Goal: Task Accomplishment & Management: Use online tool/utility

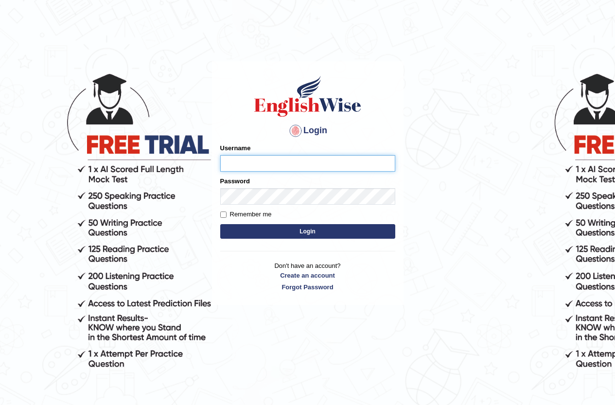
click at [244, 159] on input "Username" at bounding box center [307, 163] width 175 height 17
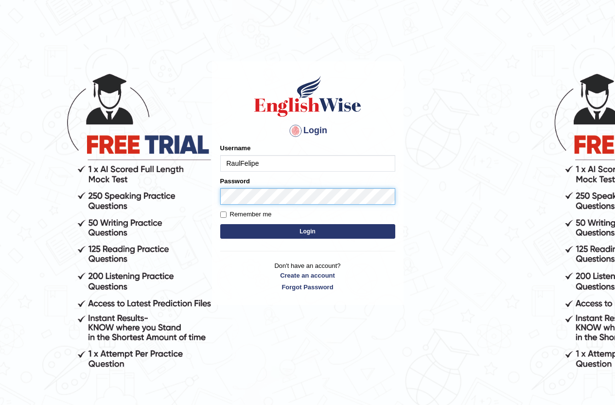
type input "RaulFelipe"
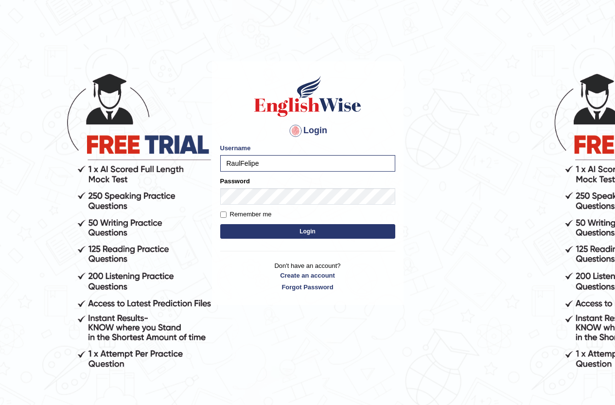
click at [255, 230] on button "Login" at bounding box center [307, 231] width 175 height 15
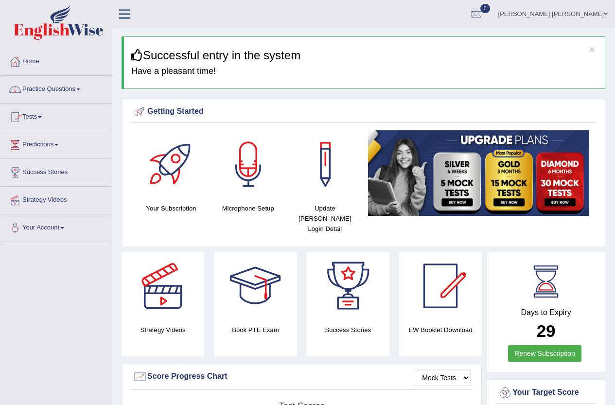
click at [69, 89] on link "Practice Questions" at bounding box center [55, 88] width 111 height 24
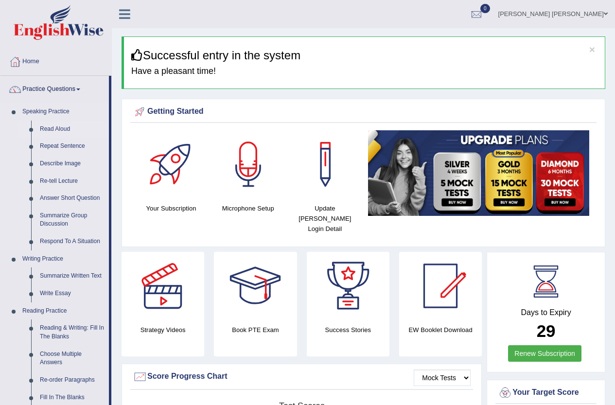
click at [45, 129] on link "Read Aloud" at bounding box center [72, 130] width 73 height 18
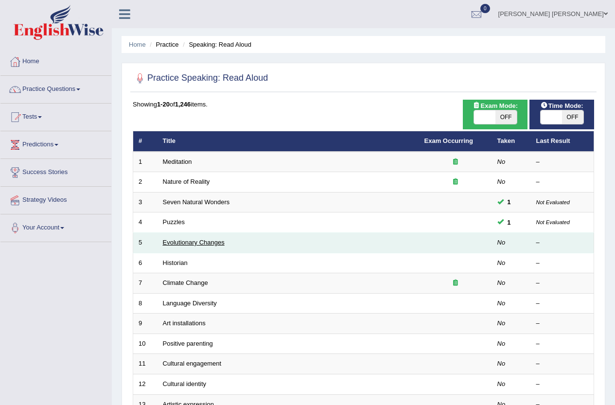
click at [178, 243] on link "Evolutionary Changes" at bounding box center [194, 242] width 62 height 7
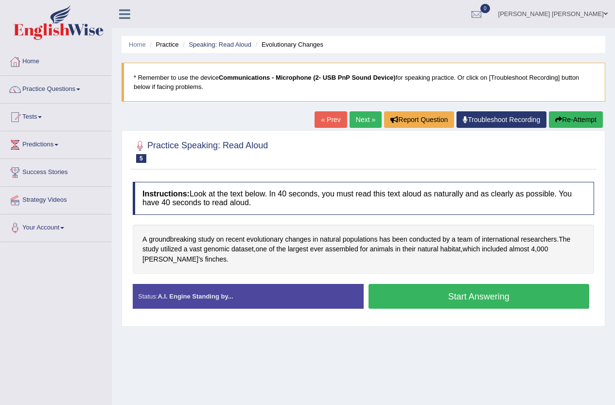
click at [476, 296] on button "Start Answering" at bounding box center [479, 296] width 221 height 25
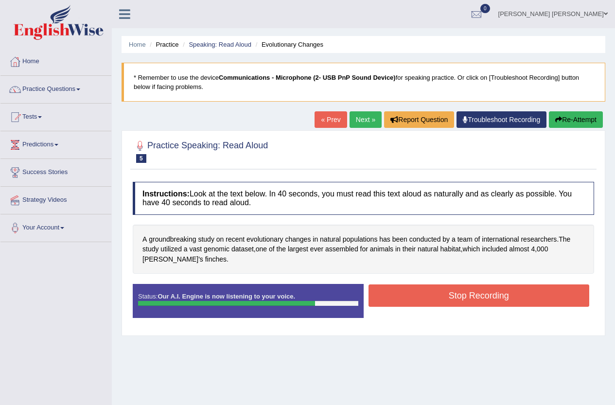
click at [464, 301] on button "Stop Recording" at bounding box center [479, 296] width 221 height 22
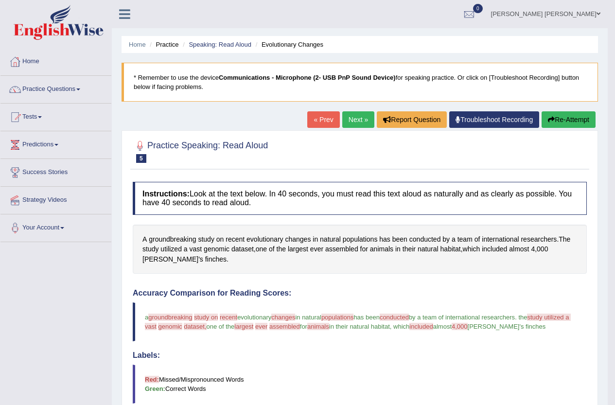
click at [346, 121] on link "Next »" at bounding box center [358, 119] width 32 height 17
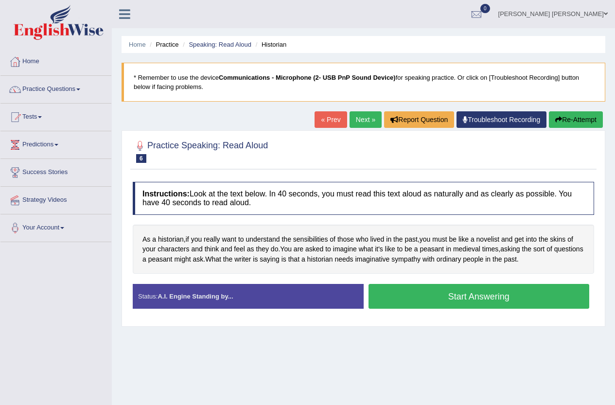
click at [453, 295] on button "Start Answering" at bounding box center [479, 296] width 221 height 25
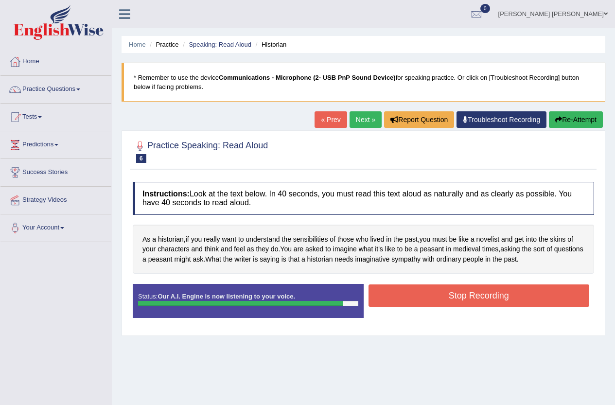
click at [455, 295] on button "Stop Recording" at bounding box center [479, 296] width 221 height 22
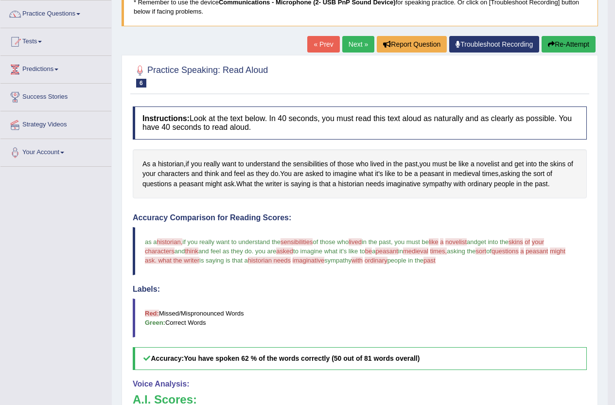
scroll to position [74, 0]
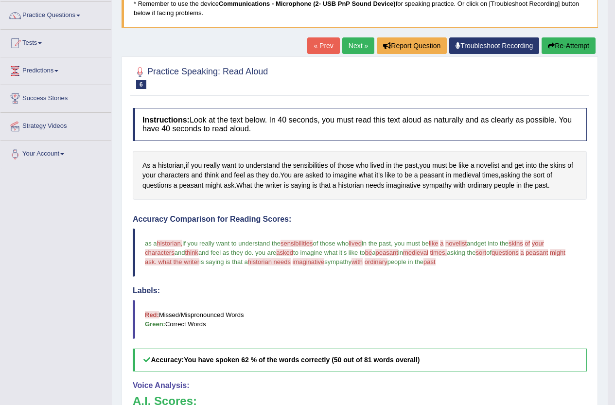
click at [353, 45] on link "Next »" at bounding box center [358, 45] width 32 height 17
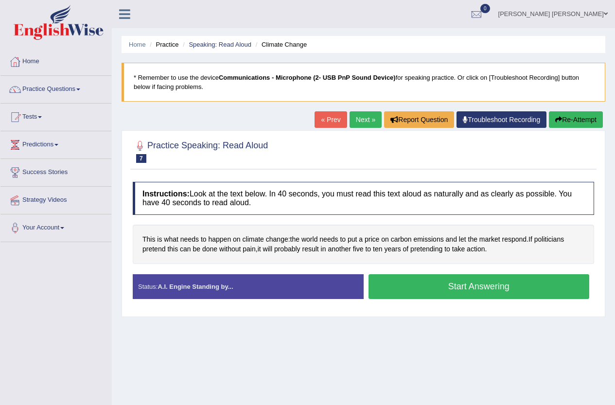
click at [436, 282] on button "Start Answering" at bounding box center [479, 286] width 221 height 25
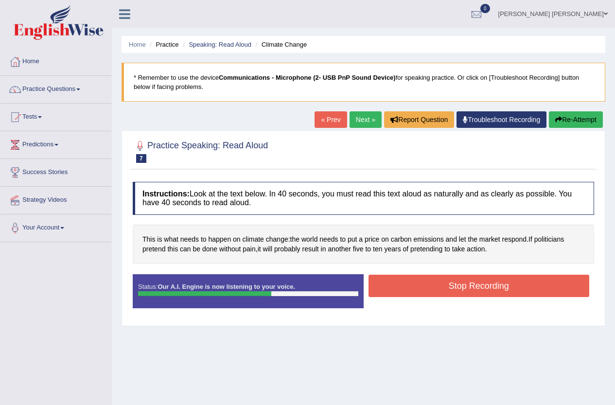
click at [465, 281] on button "Stop Recording" at bounding box center [479, 286] width 221 height 22
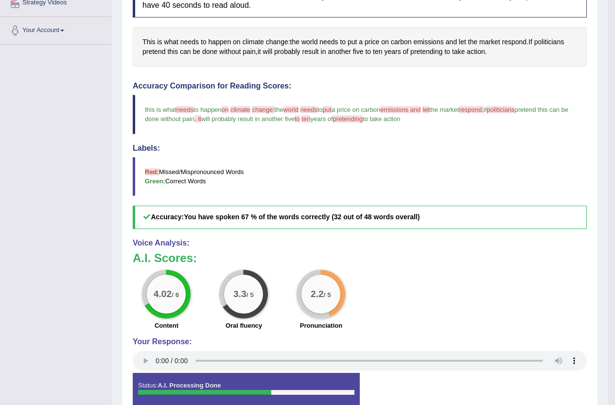
scroll to position [54, 0]
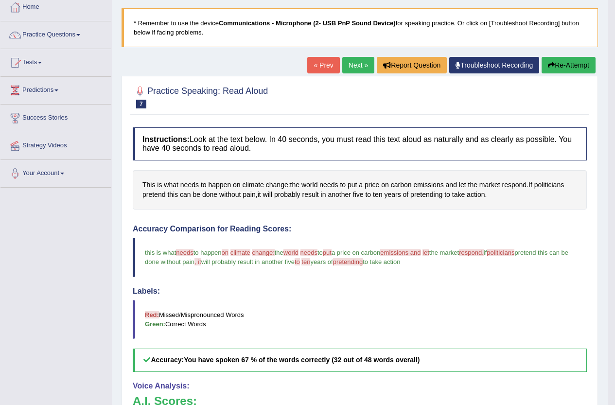
click at [356, 65] on link "Next »" at bounding box center [358, 65] width 32 height 17
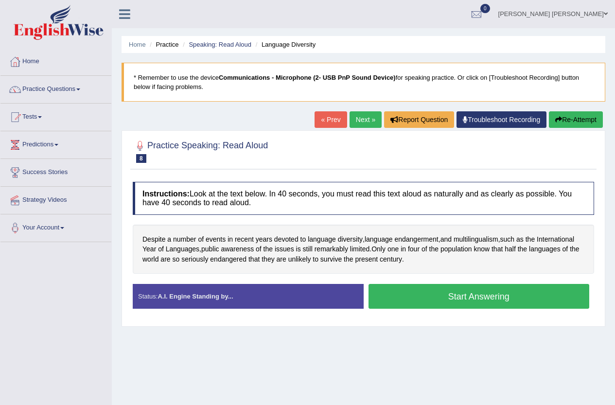
click at [479, 298] on button "Start Answering" at bounding box center [479, 296] width 221 height 25
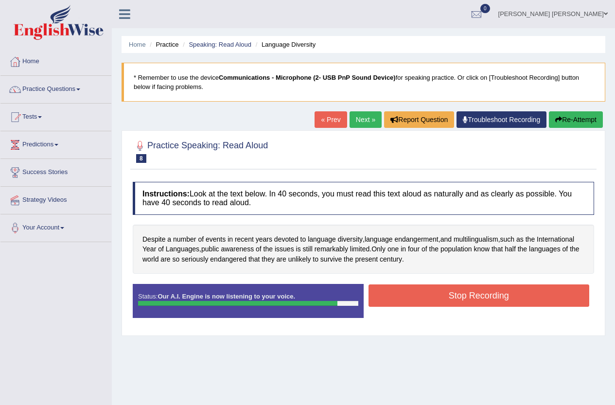
click at [458, 293] on button "Stop Recording" at bounding box center [479, 296] width 221 height 22
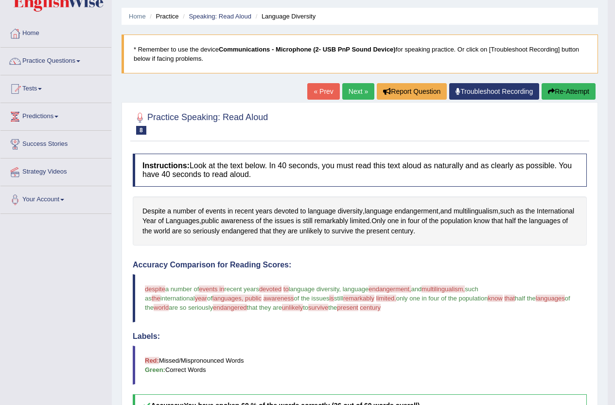
scroll to position [25, 0]
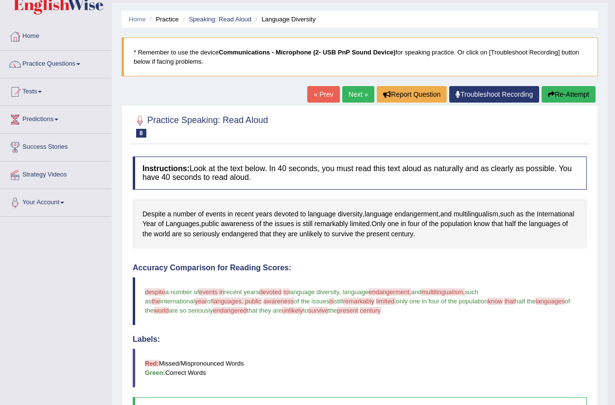
click at [348, 95] on link "Next »" at bounding box center [358, 94] width 32 height 17
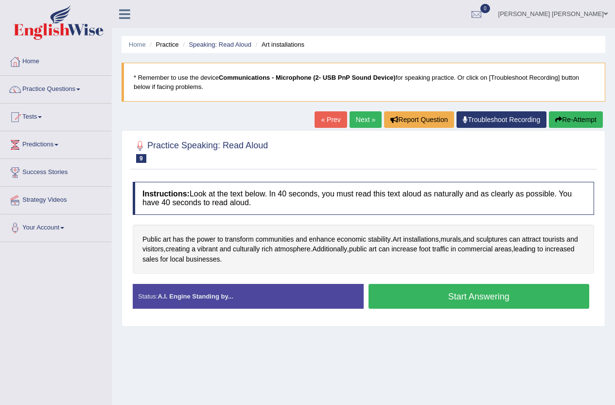
click at [483, 297] on button "Start Answering" at bounding box center [479, 296] width 221 height 25
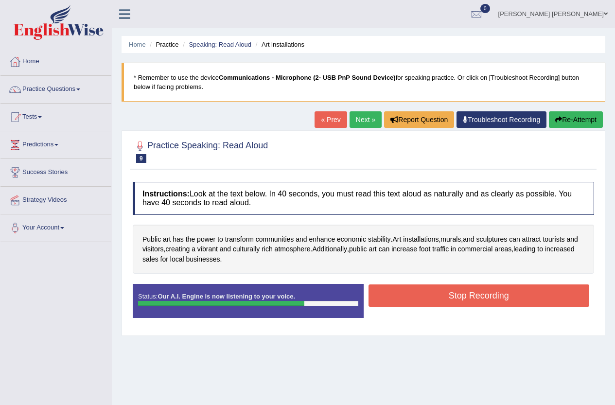
click at [453, 299] on button "Stop Recording" at bounding box center [479, 296] width 221 height 22
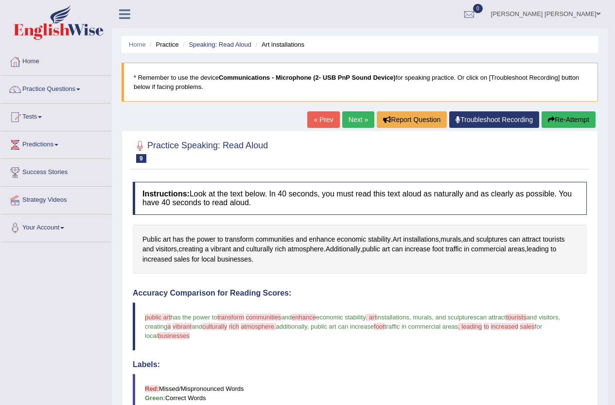
click at [349, 118] on link "Next »" at bounding box center [358, 119] width 32 height 17
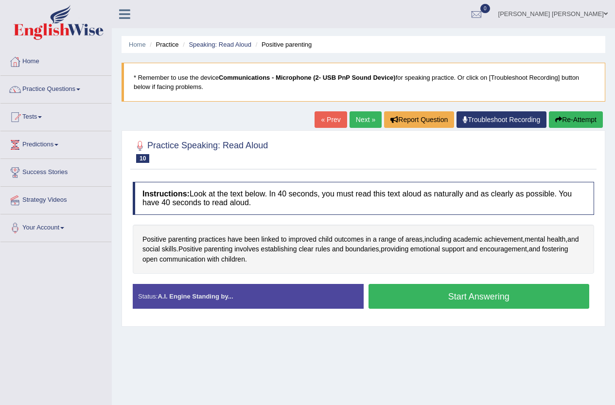
click at [433, 302] on button "Start Answering" at bounding box center [479, 296] width 221 height 25
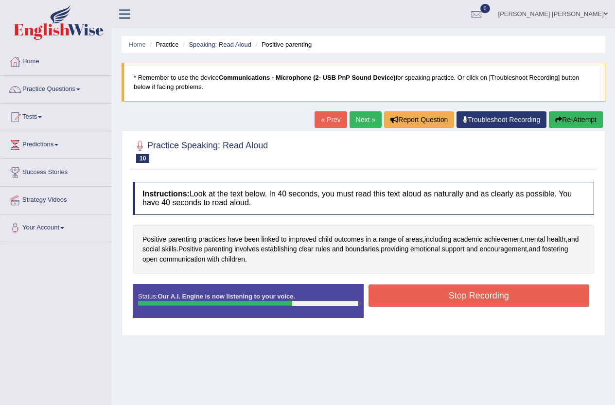
click at [446, 294] on button "Stop Recording" at bounding box center [479, 296] width 221 height 22
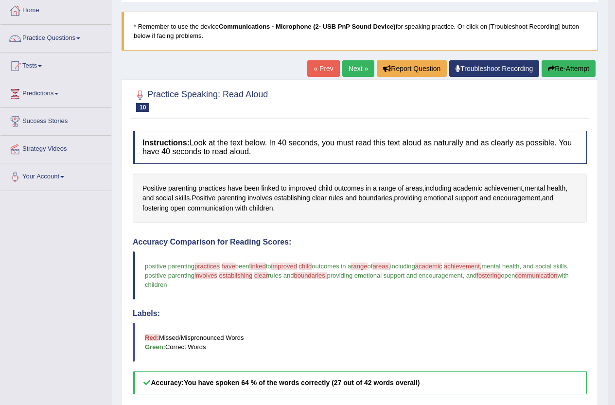
scroll to position [25, 0]
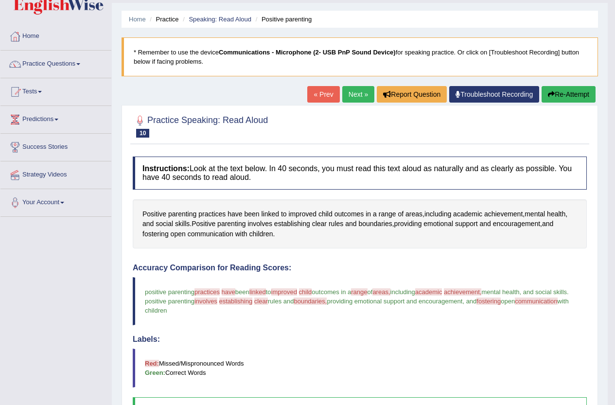
click at [354, 97] on link "Next »" at bounding box center [358, 94] width 32 height 17
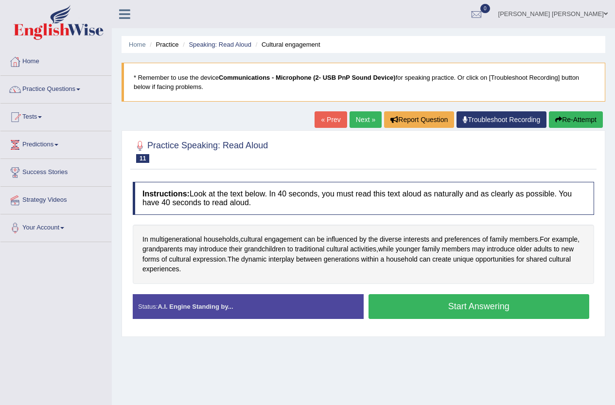
click at [481, 310] on button "Start Answering" at bounding box center [479, 306] width 221 height 25
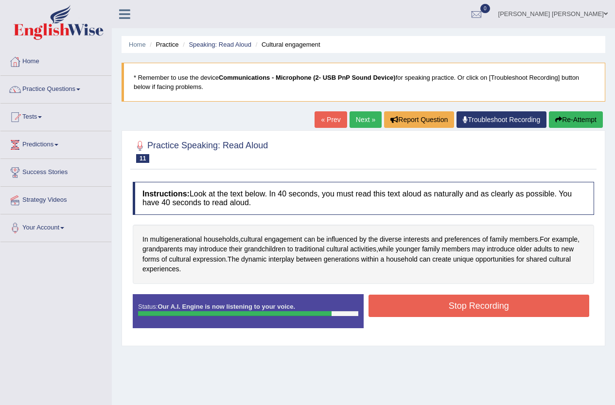
click at [459, 305] on button "Stop Recording" at bounding box center [479, 306] width 221 height 22
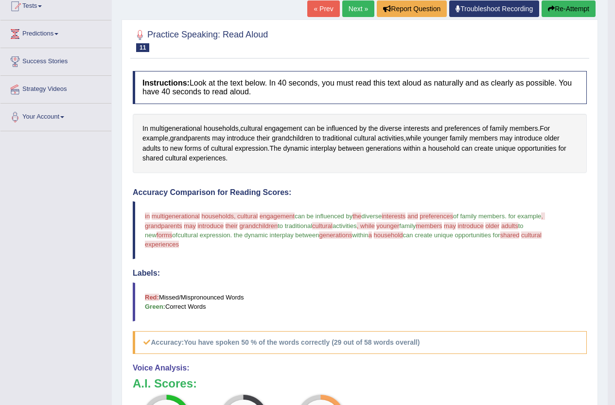
scroll to position [84, 0]
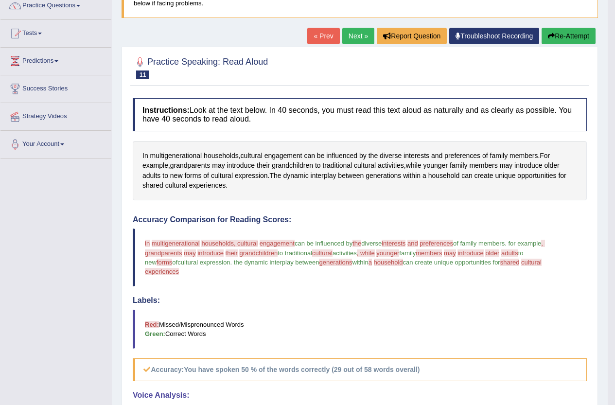
click at [357, 36] on link "Next »" at bounding box center [358, 36] width 32 height 17
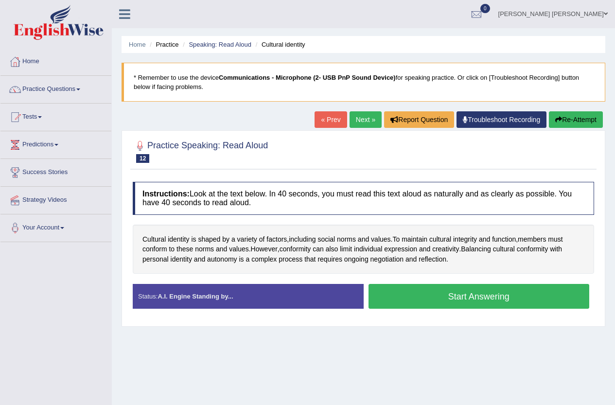
click at [463, 294] on button "Start Answering" at bounding box center [479, 296] width 221 height 25
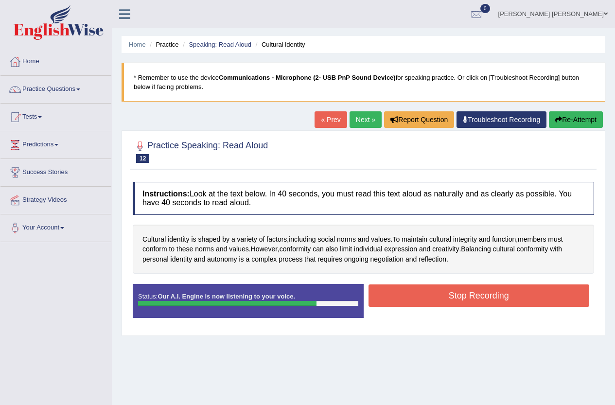
click at [467, 293] on button "Stop Recording" at bounding box center [479, 296] width 221 height 22
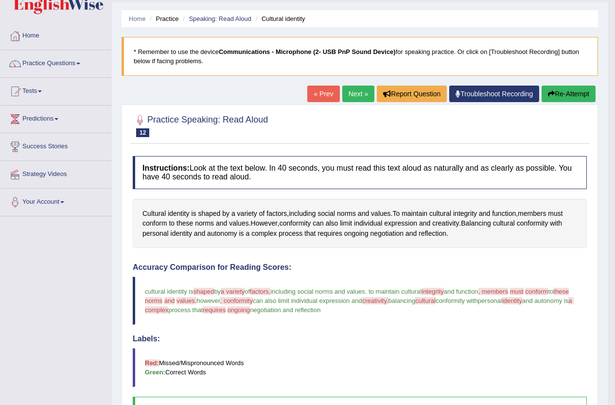
scroll to position [25, 0]
click at [357, 97] on link "Next »" at bounding box center [358, 94] width 32 height 17
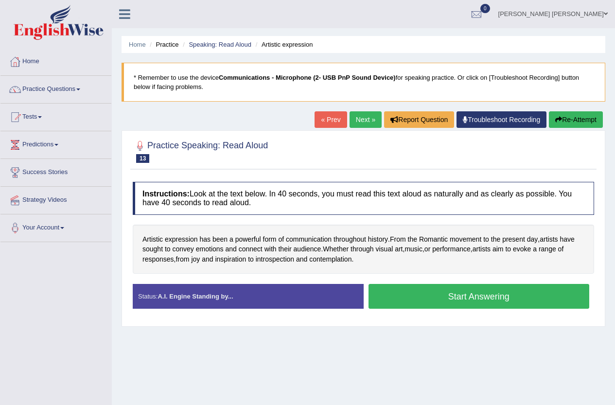
click at [461, 301] on button "Start Answering" at bounding box center [479, 296] width 221 height 25
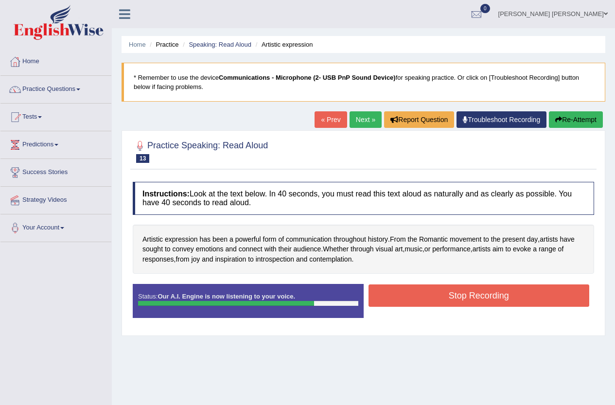
click at [443, 292] on button "Stop Recording" at bounding box center [479, 296] width 221 height 22
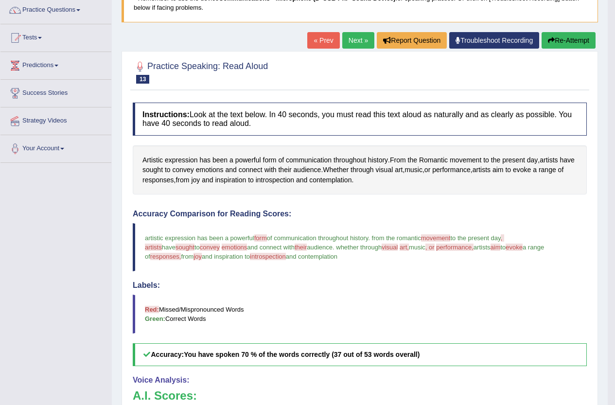
scroll to position [74, 0]
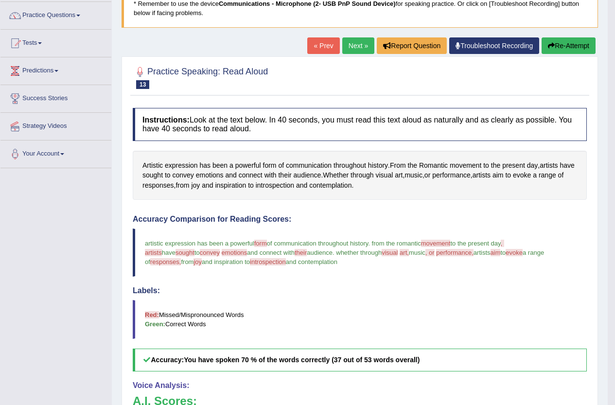
click at [349, 46] on link "Next »" at bounding box center [358, 45] width 32 height 17
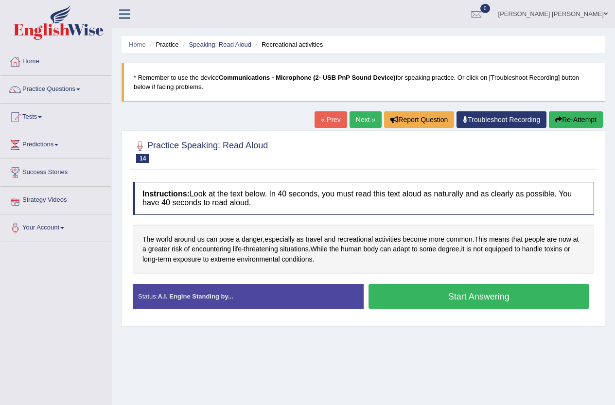
click at [500, 300] on button "Start Answering" at bounding box center [479, 296] width 221 height 25
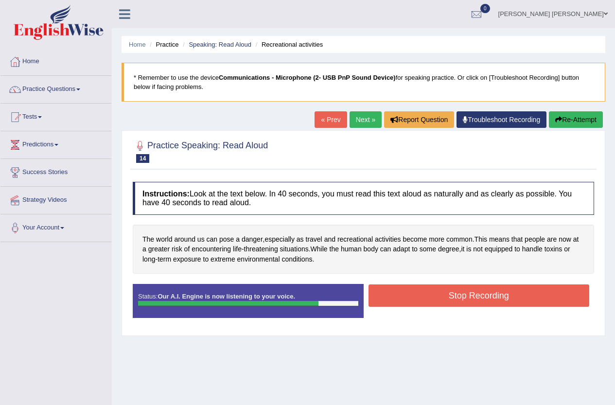
click at [438, 298] on button "Stop Recording" at bounding box center [479, 296] width 221 height 22
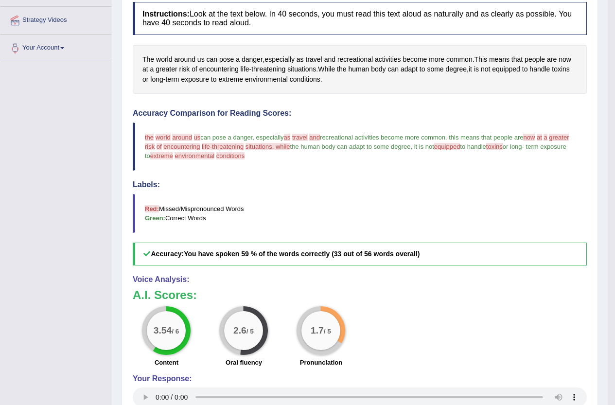
scroll to position [74, 0]
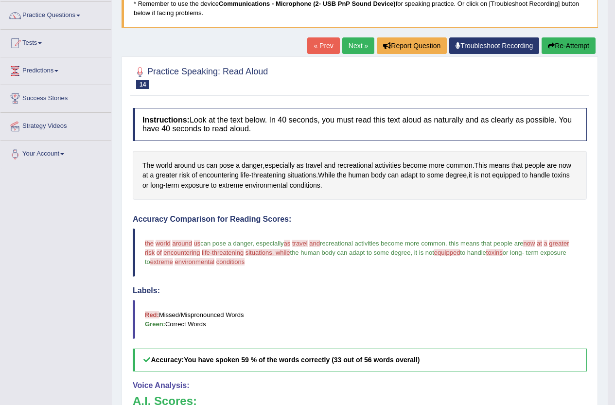
click at [351, 45] on link "Next »" at bounding box center [358, 45] width 32 height 17
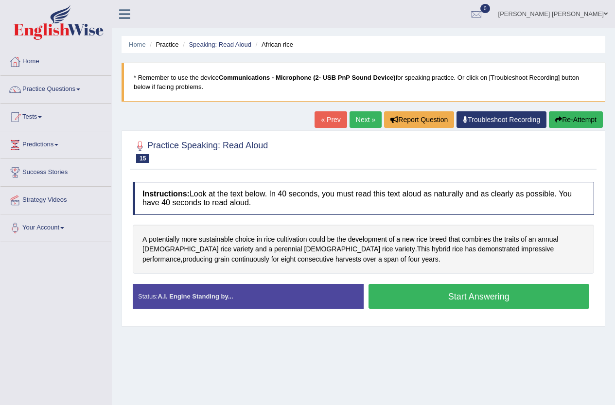
click at [426, 297] on button "Start Answering" at bounding box center [479, 296] width 221 height 25
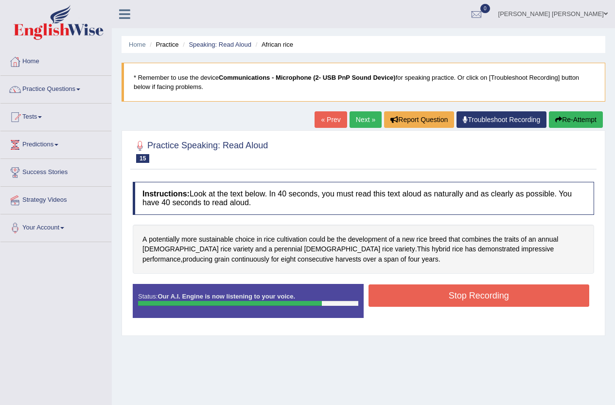
click at [429, 293] on button "Stop Recording" at bounding box center [479, 296] width 221 height 22
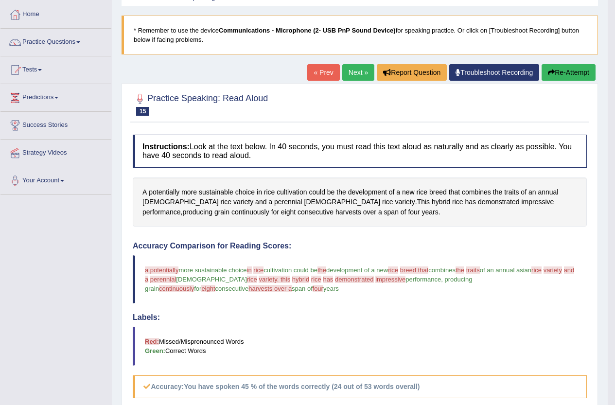
scroll to position [25, 0]
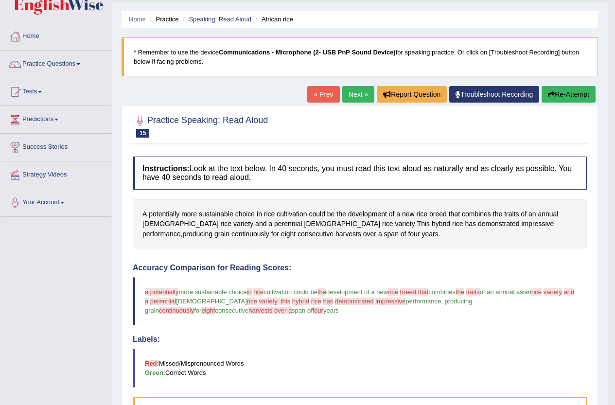
click at [345, 91] on link "Next »" at bounding box center [358, 94] width 32 height 17
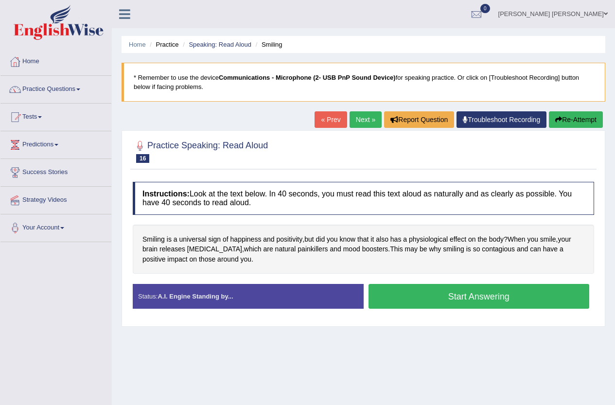
click at [479, 296] on button "Start Answering" at bounding box center [479, 296] width 221 height 25
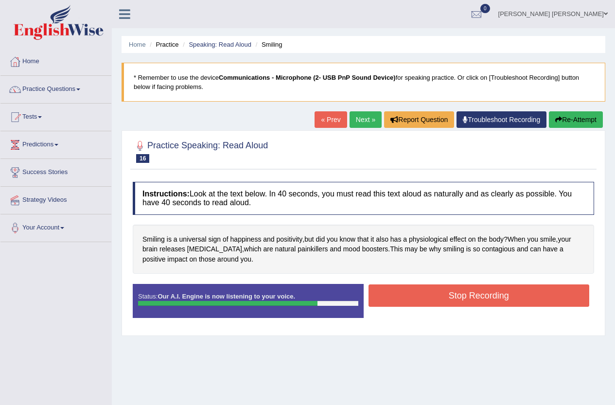
click at [433, 298] on button "Stop Recording" at bounding box center [479, 296] width 221 height 22
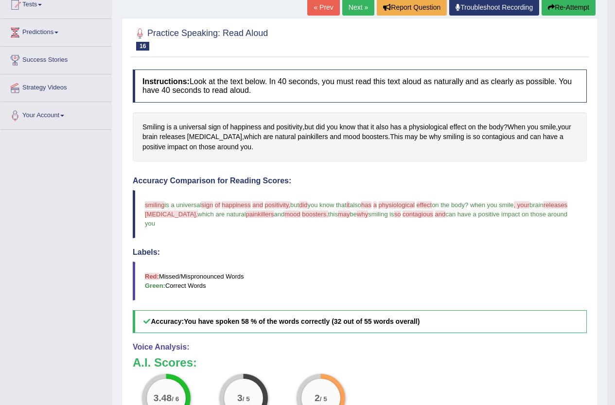
scroll to position [74, 0]
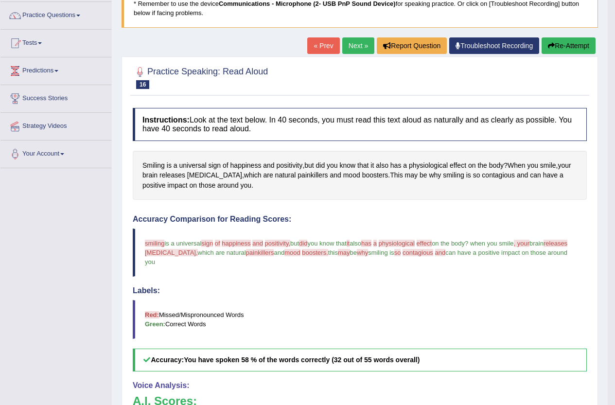
click at [350, 43] on link "Next »" at bounding box center [358, 45] width 32 height 17
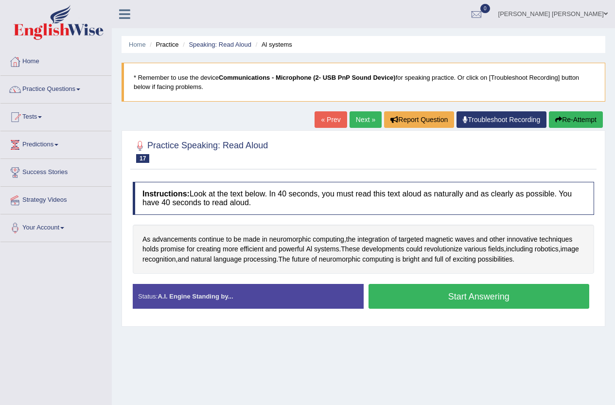
click at [423, 297] on button "Start Answering" at bounding box center [479, 296] width 221 height 25
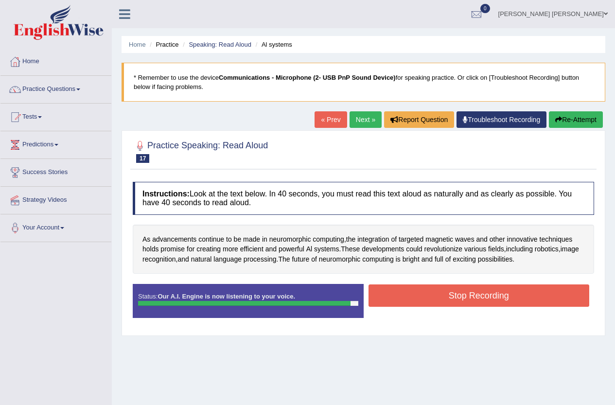
click at [506, 295] on button "Stop Recording" at bounding box center [479, 296] width 221 height 22
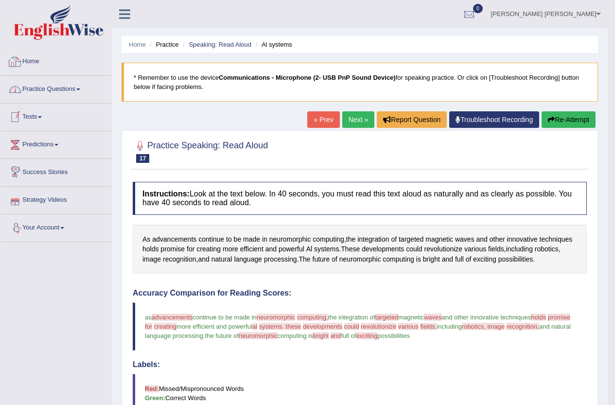
click at [59, 85] on link "Practice Questions" at bounding box center [55, 88] width 111 height 24
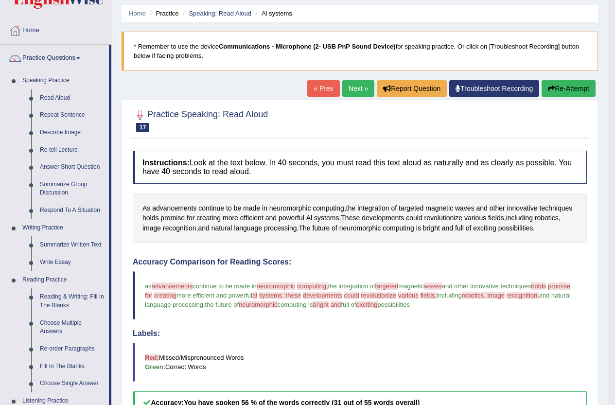
scroll to position [49, 0]
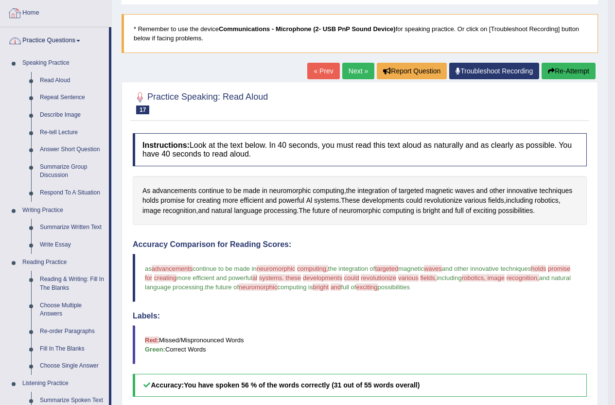
click at [351, 59] on div "Home Practice Speaking: Read Aloud Al systems * Remember to use the device Comm…" at bounding box center [360, 275] width 496 height 649
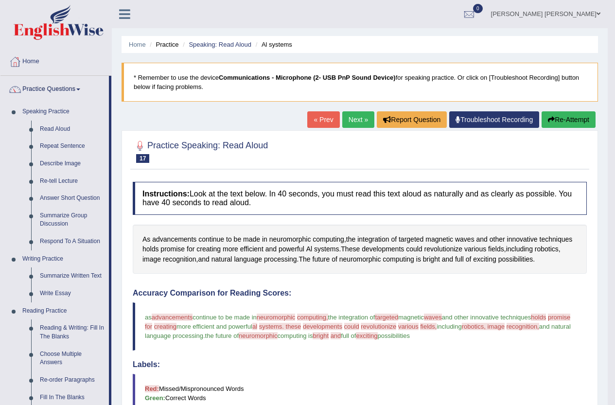
click at [600, 14] on span at bounding box center [599, 14] width 4 height 6
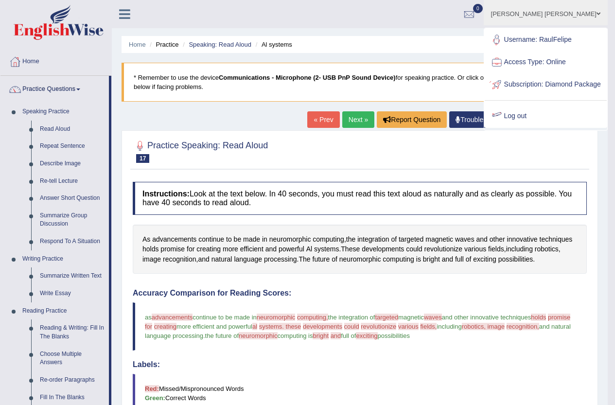
click at [529, 127] on link "Log out" at bounding box center [546, 116] width 122 height 22
